Goal: Information Seeking & Learning: Learn about a topic

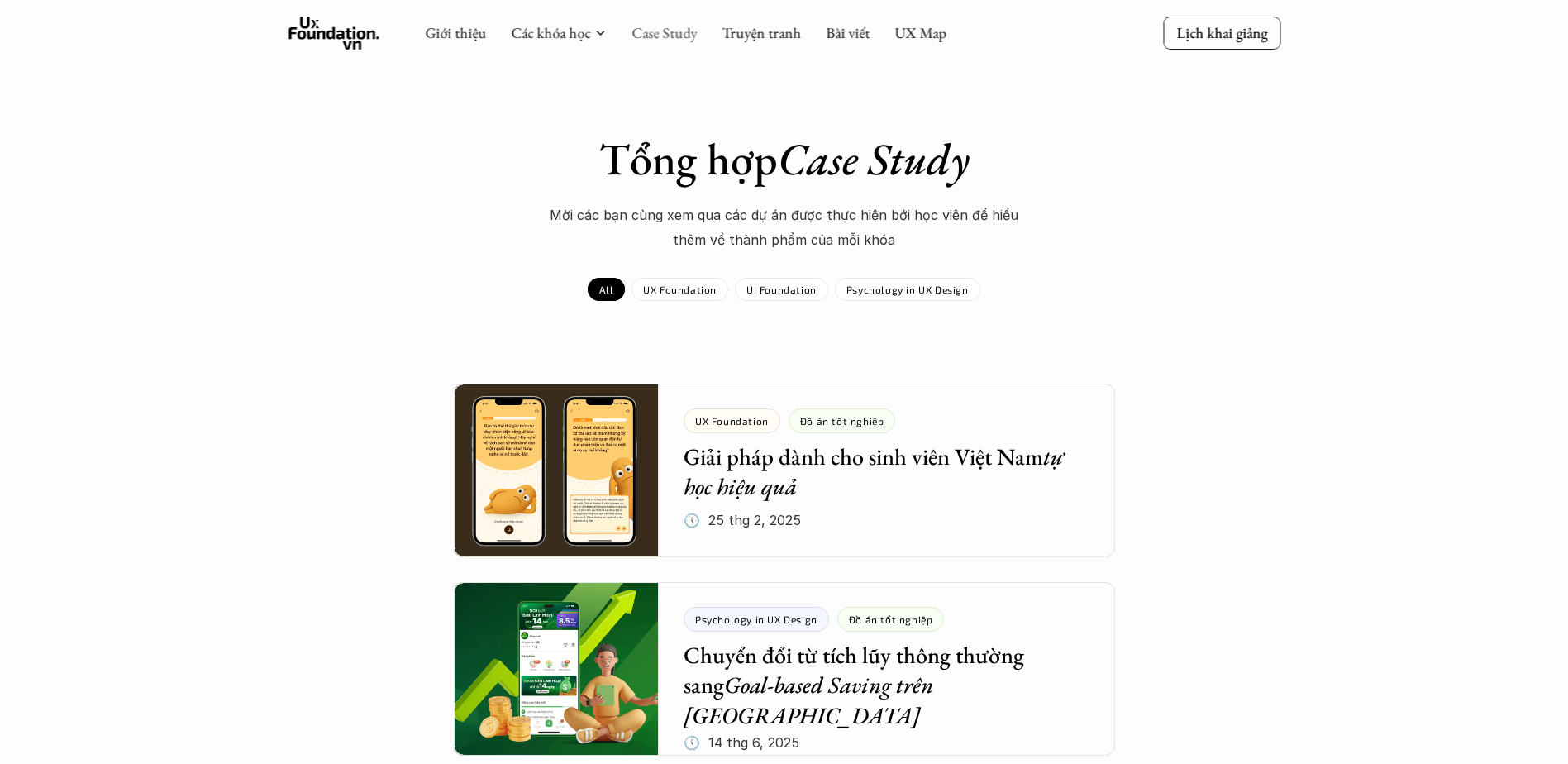
click at [673, 37] on link "Case Study" at bounding box center [664, 32] width 66 height 19
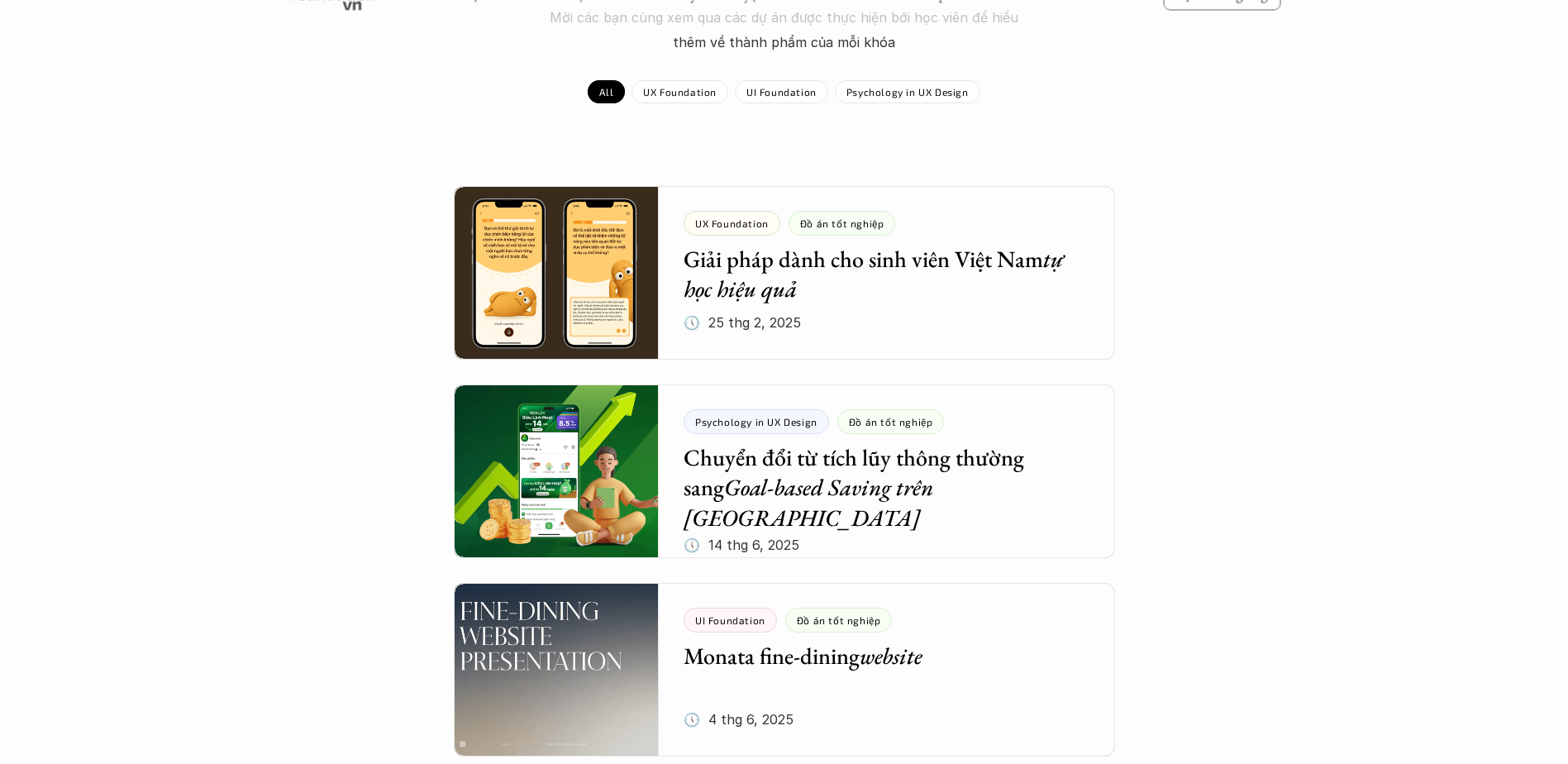
scroll to position [165, 0]
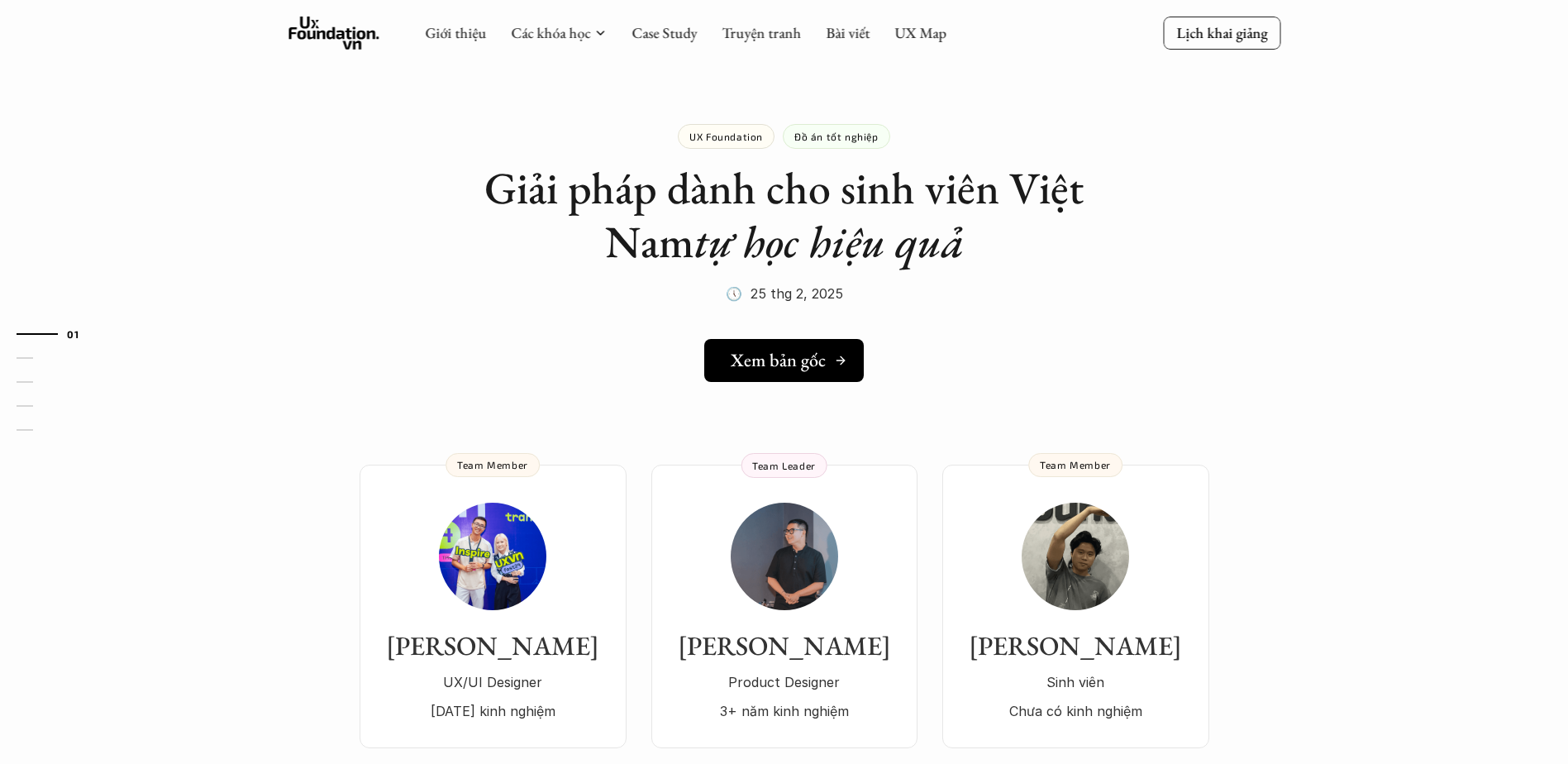
click at [791, 361] on h5 "Xem bản gốc" at bounding box center [778, 361] width 95 height 22
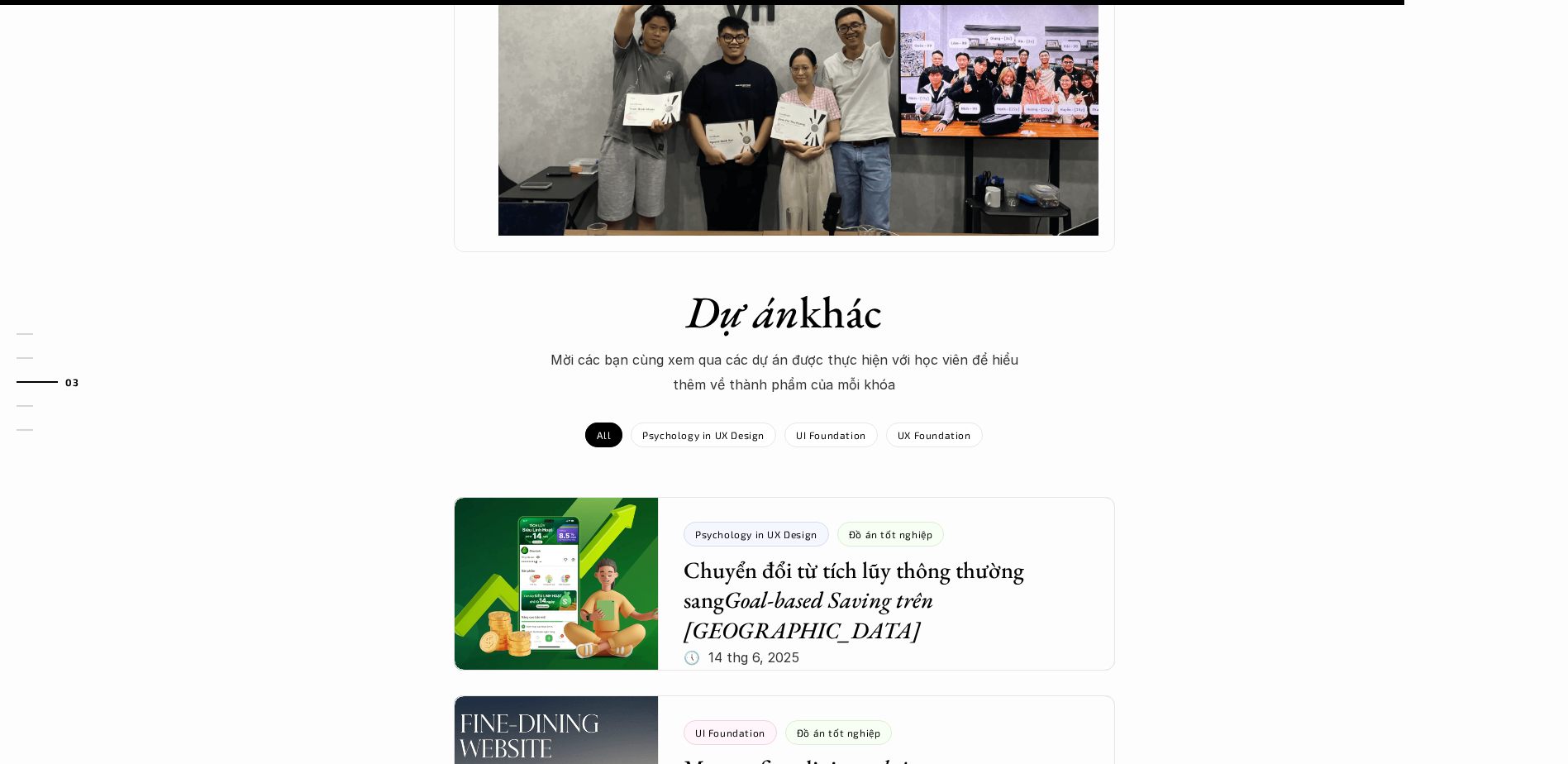
scroll to position [1903, 0]
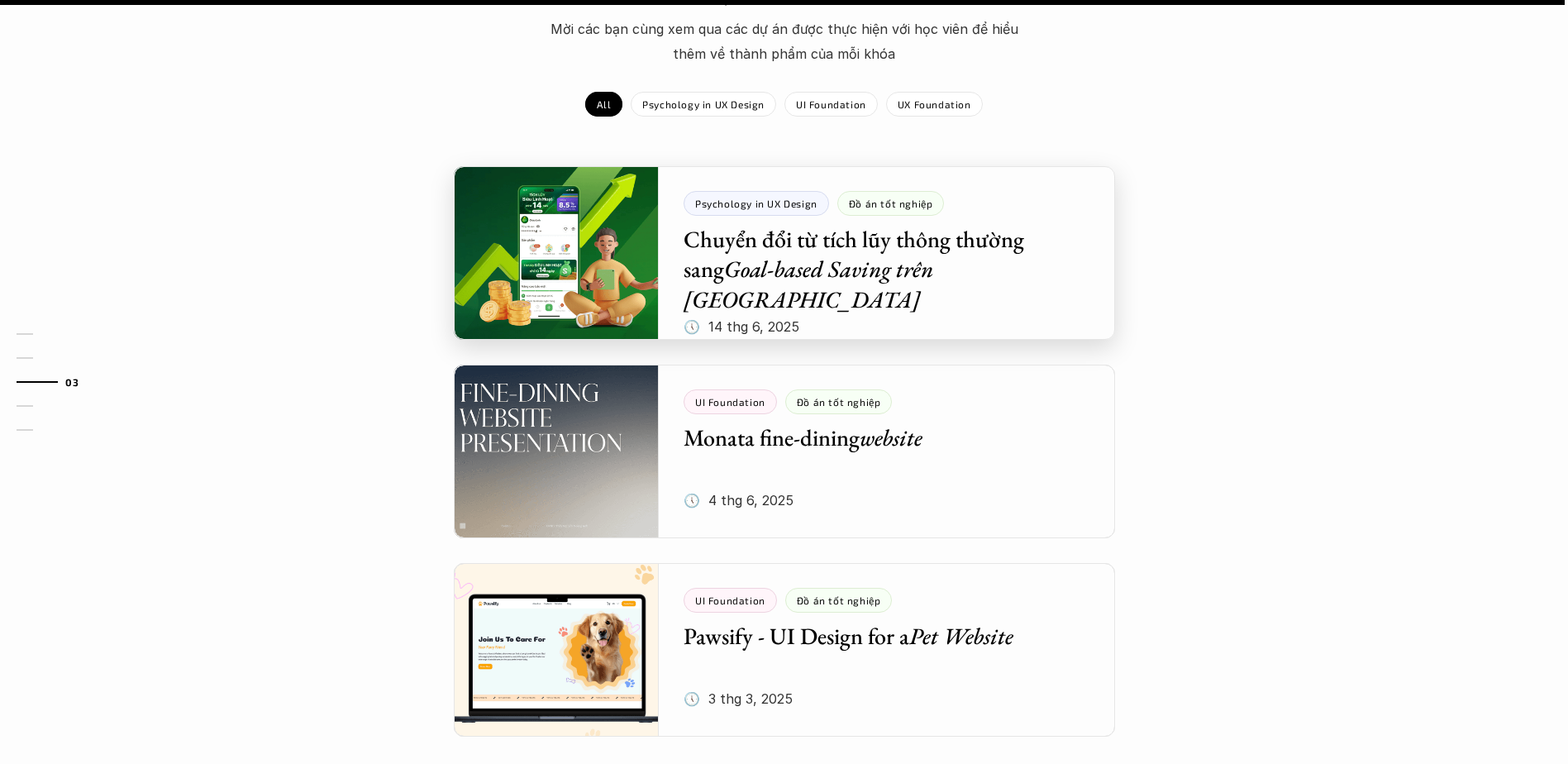
click at [907, 235] on div at bounding box center [784, 253] width 661 height 174
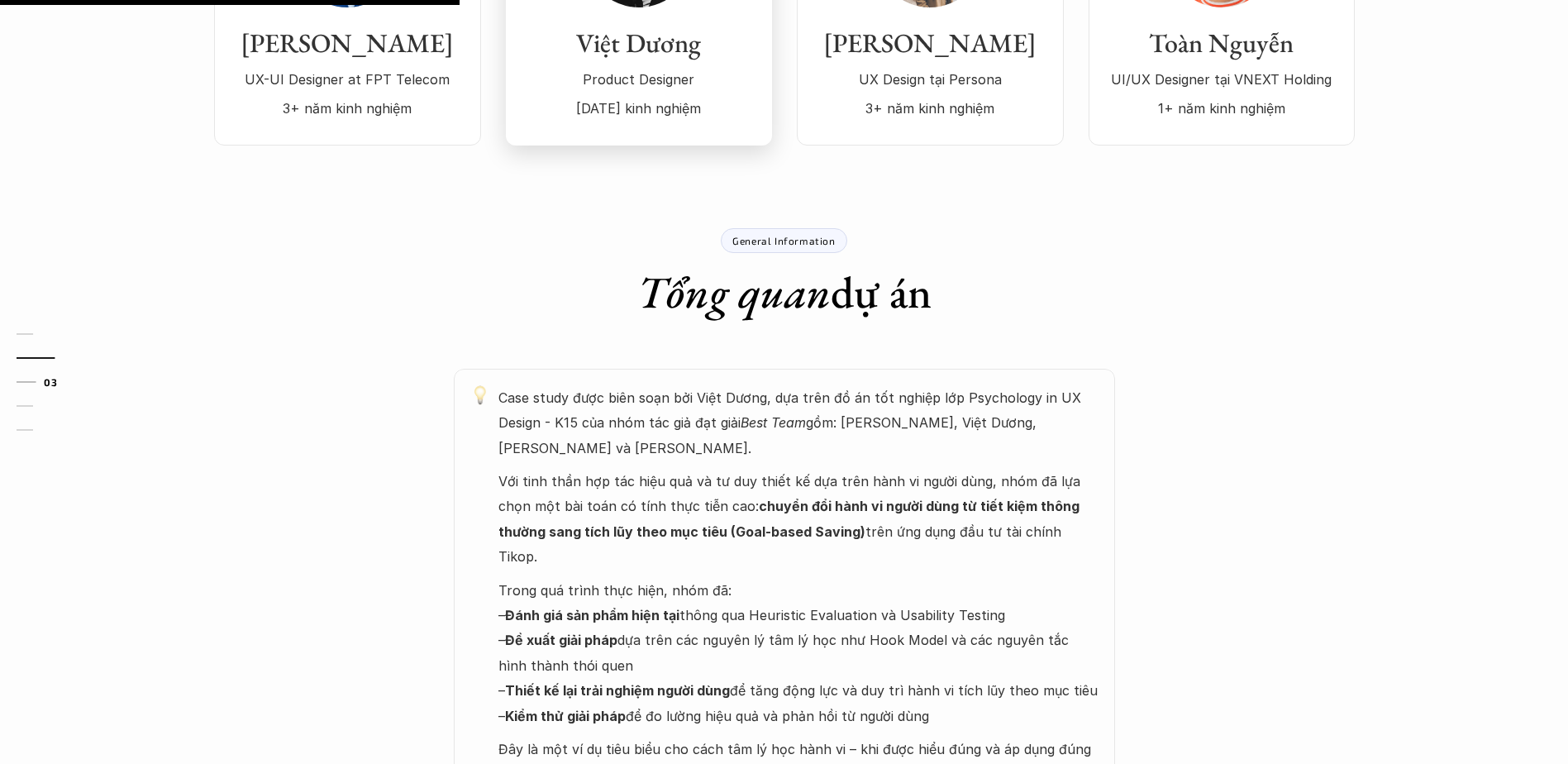
scroll to position [662, 0]
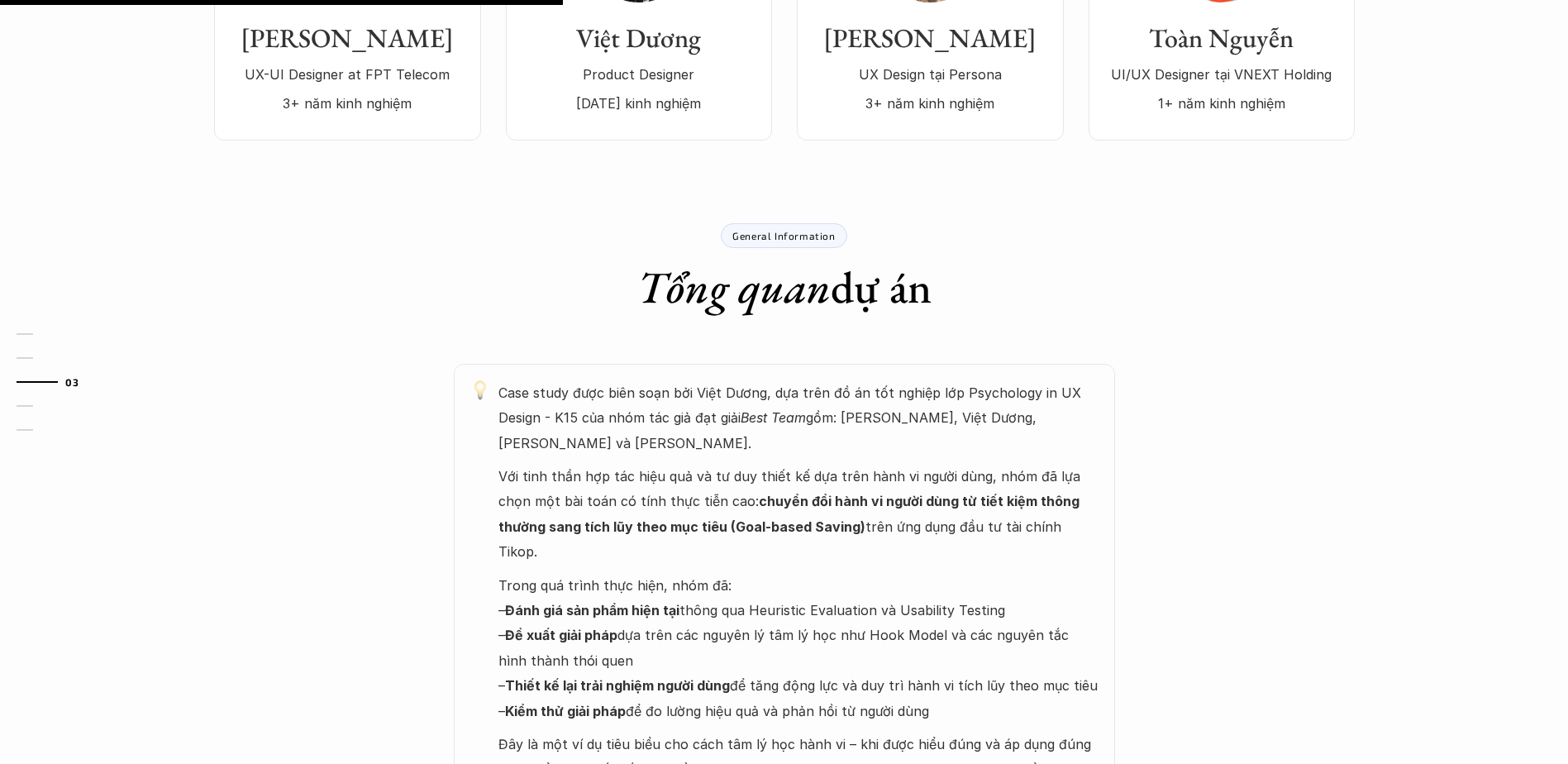
click at [774, 230] on p "General Information" at bounding box center [784, 235] width 102 height 12
click at [800, 230] on p "General Information" at bounding box center [784, 235] width 102 height 12
drag, startPoint x: 800, startPoint y: 188, endPoint x: 748, endPoint y: 183, distance: 52.2
click at [748, 230] on p "General Information" at bounding box center [784, 235] width 102 height 12
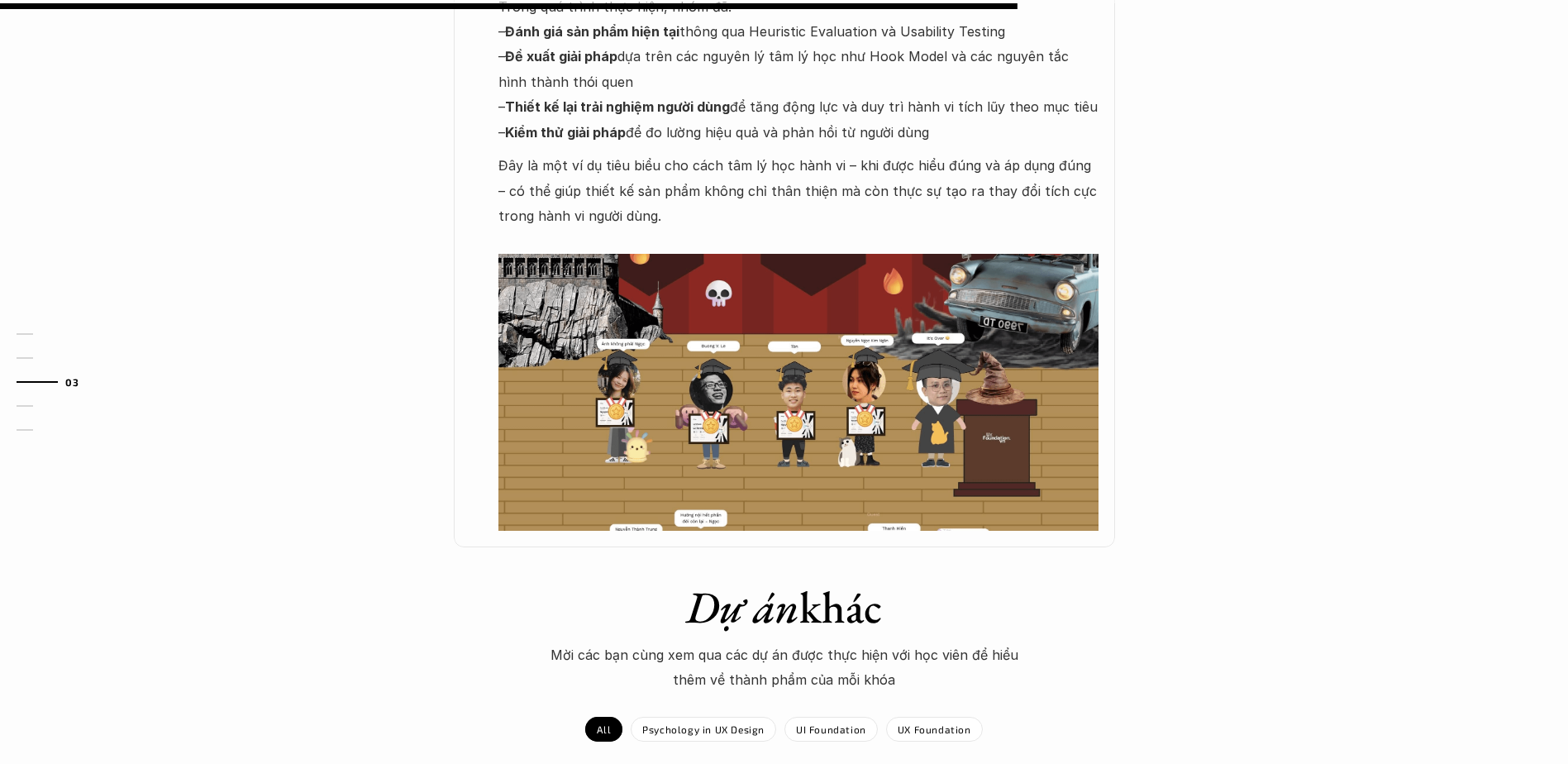
scroll to position [993, 0]
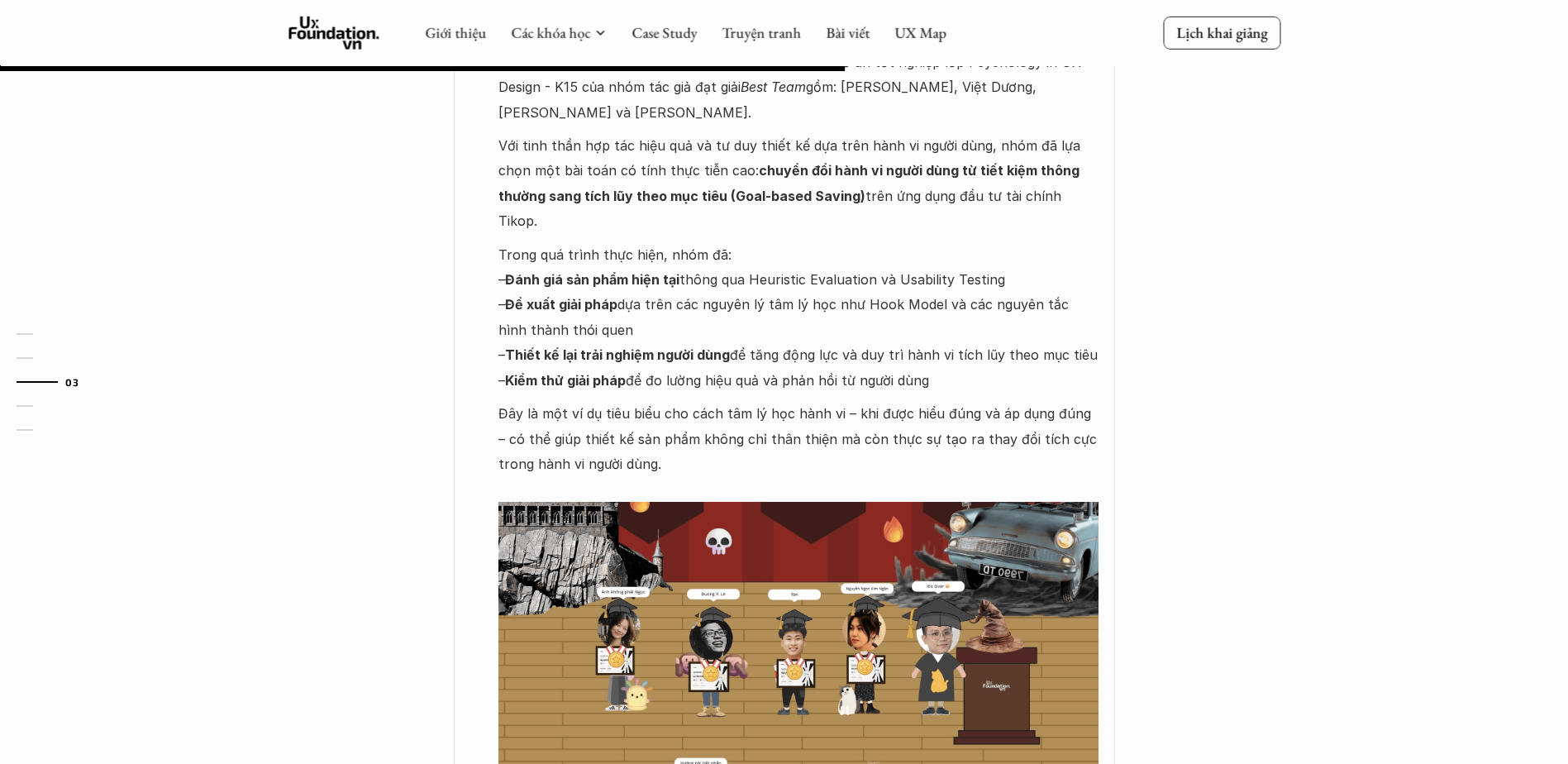
click at [722, 243] on p "Trong quá trình thực hiện, nhóm đã: – Đánh giá sản phẩm hiện tại thông qua Heur…" at bounding box center [798, 317] width 600 height 150
click at [629, 300] on p "Trong quá trình thực hiện, nhóm đã: – Đánh giá sản phẩm hiện tại thông qua Heur…" at bounding box center [798, 317] width 600 height 150
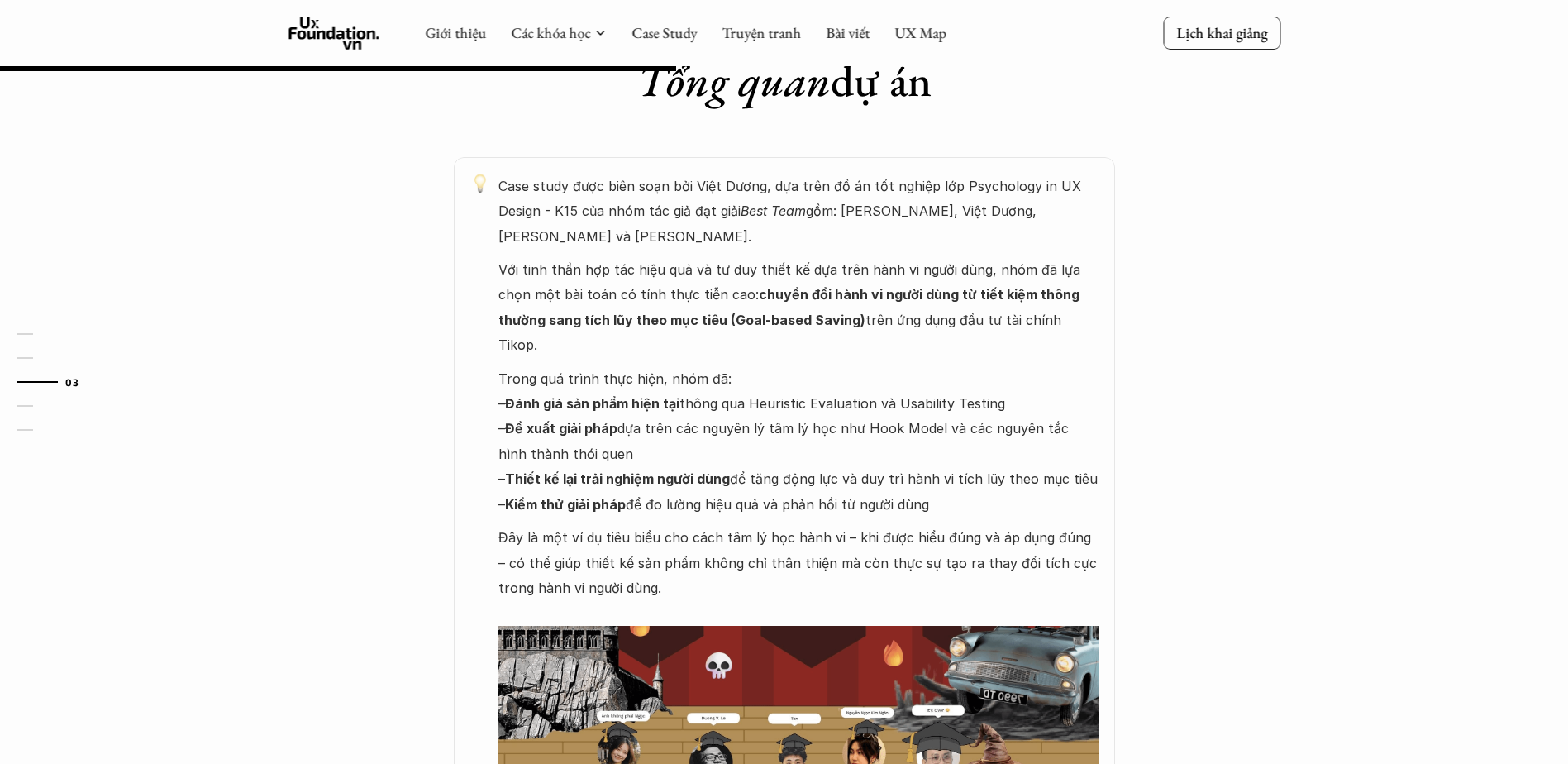
scroll to position [744, 0]
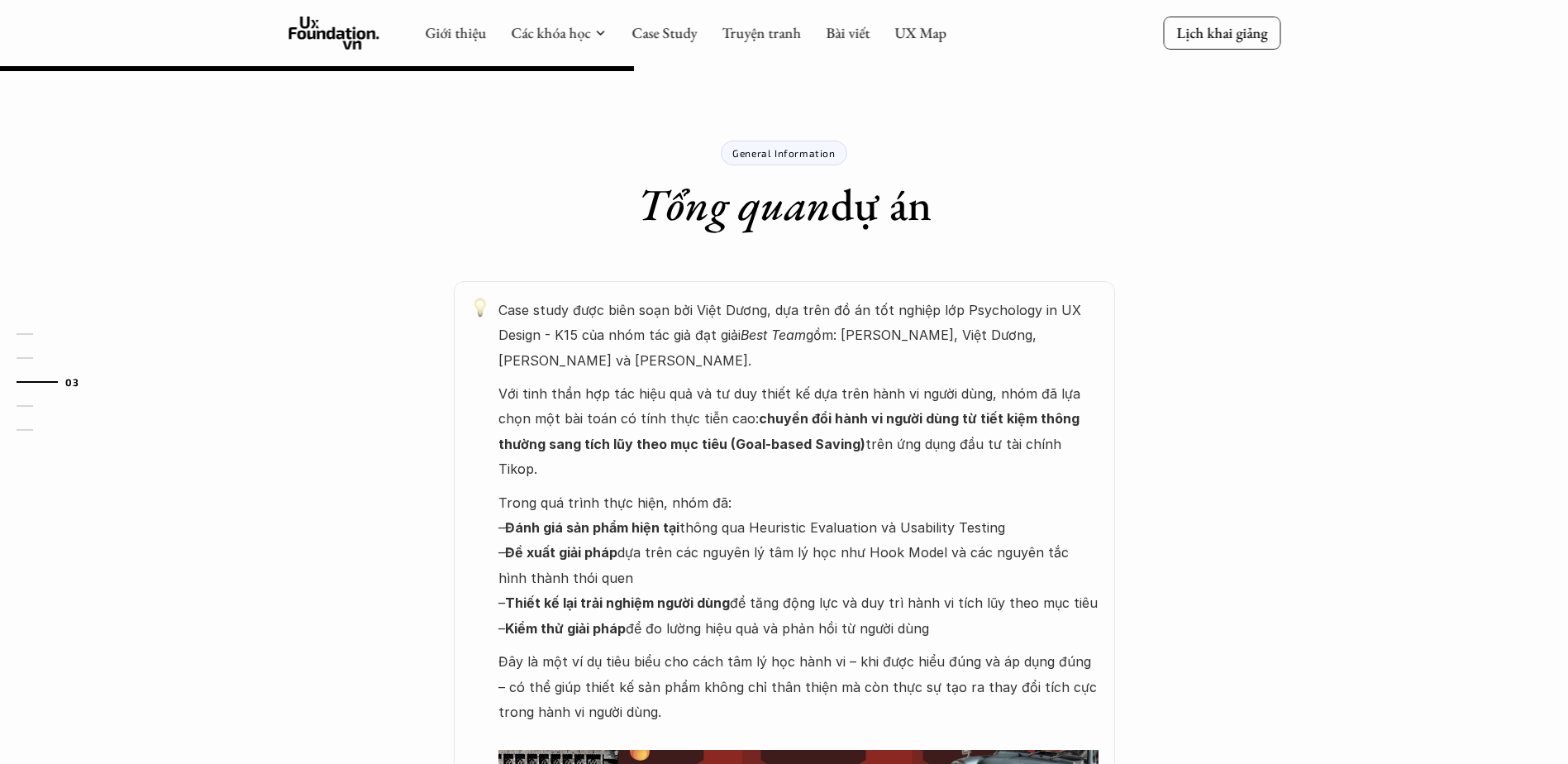
click at [1341, 436] on div "Psychology in UX Design Đồ án tốt nghiệp Chuyển đổi từ tích lũy thông thường sa…" at bounding box center [784, 639] width 1568 height 2603
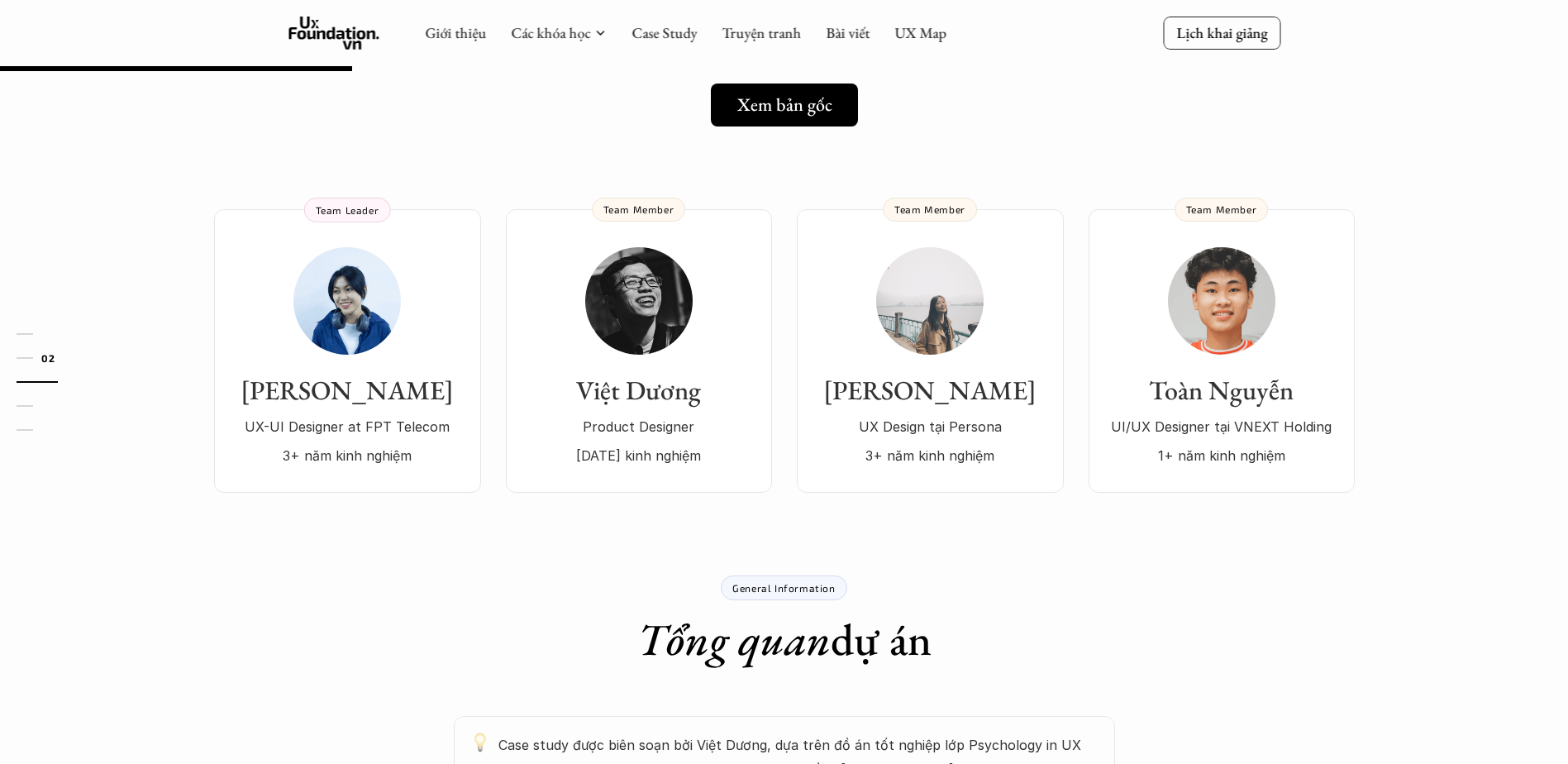
scroll to position [83, 0]
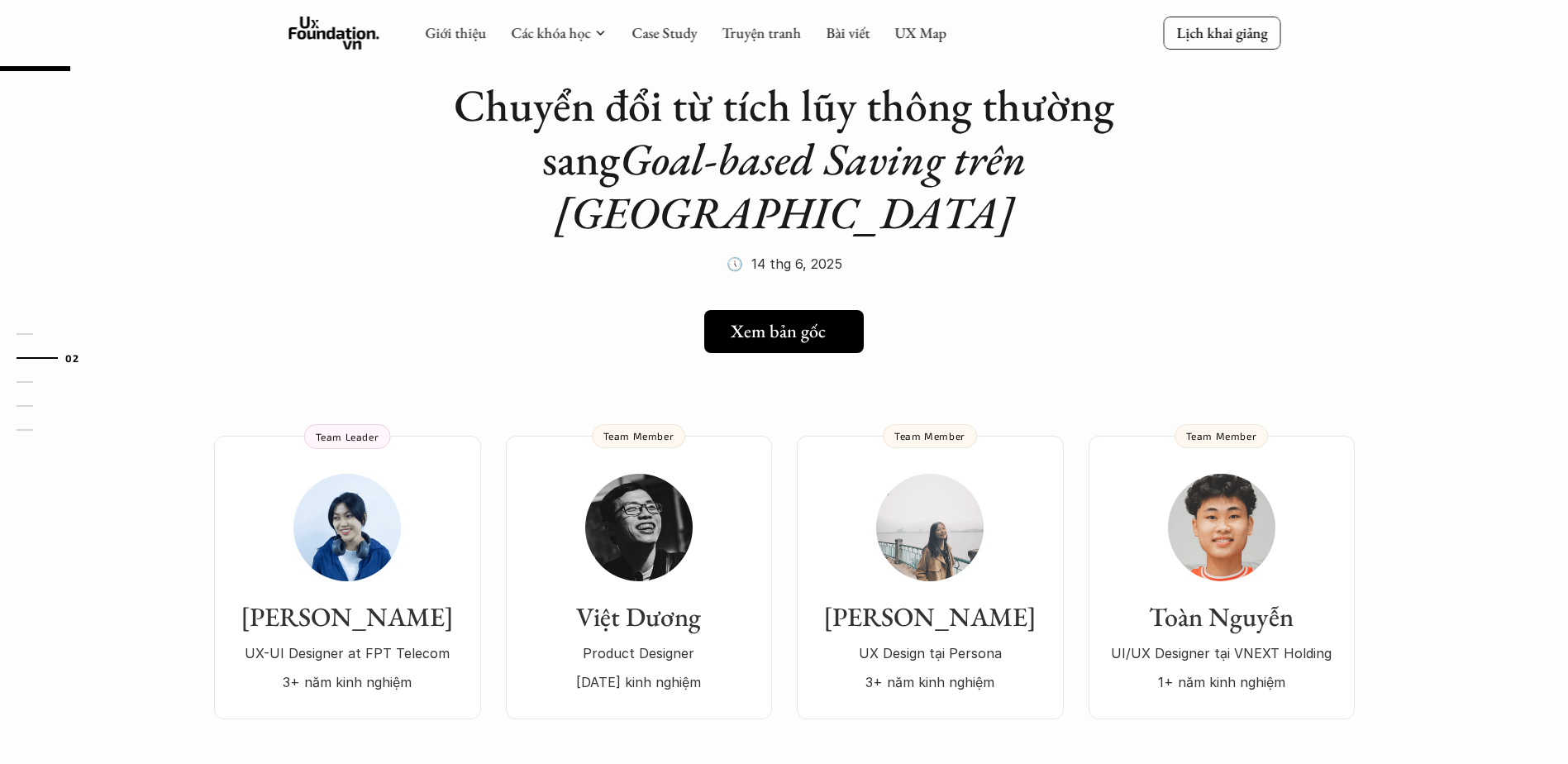
click at [792, 321] on h5 "Xem bản gốc" at bounding box center [778, 332] width 95 height 22
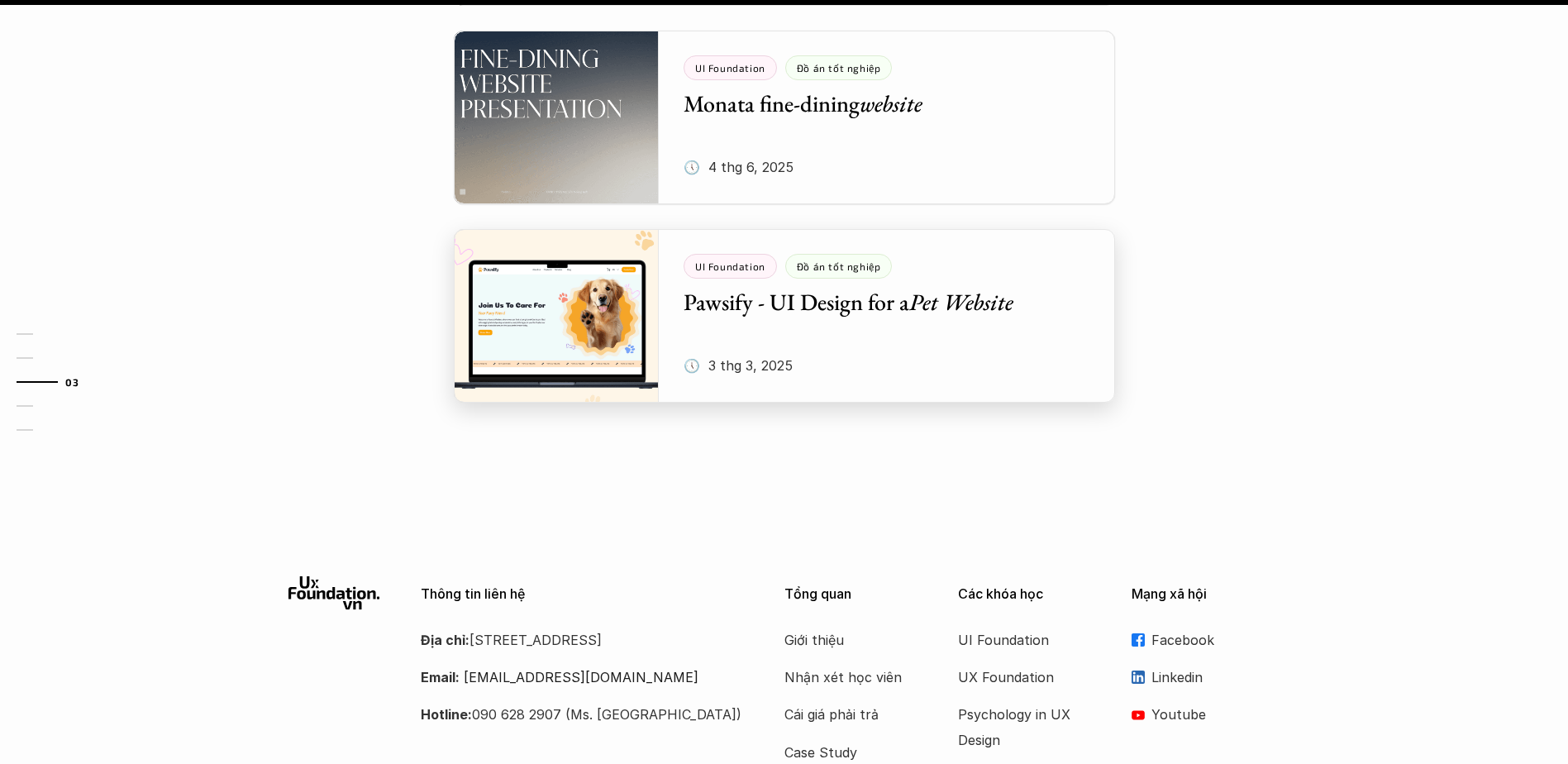
scroll to position [2266, 0]
